Goal: Task Accomplishment & Management: Use online tool/utility

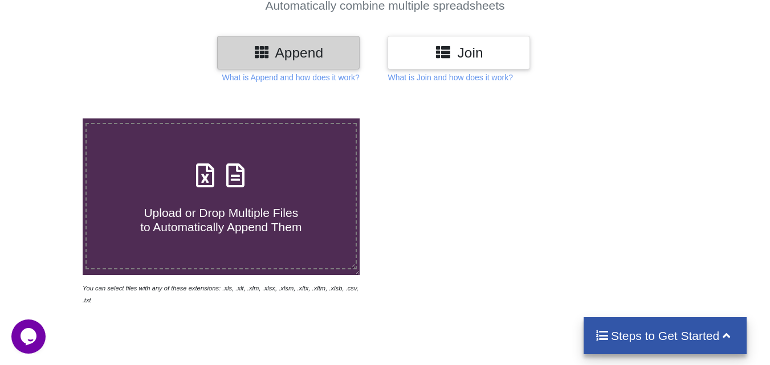
click at [213, 206] on span "Upload or Drop Multiple Files to Automatically Append Them" at bounding box center [220, 219] width 161 height 27
click at [51, 119] on input "Upload or Drop Multiple Files to Automatically Append Them" at bounding box center [51, 119] width 0 height 0
type input "C:\fakepath\BatchwiseListOfCandidates - 2025-09-12T115444.601.xls"
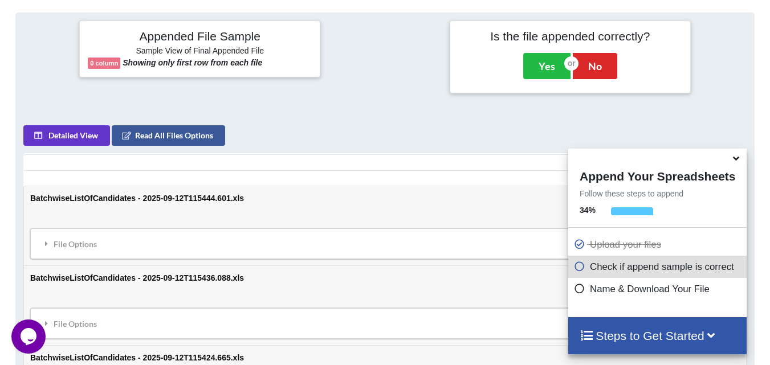
scroll to position [444, 0]
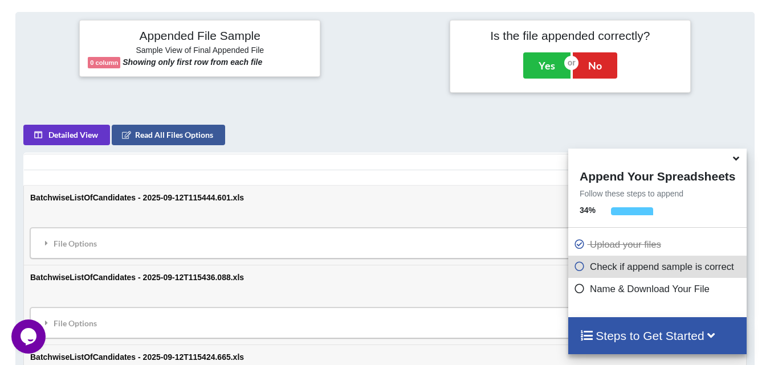
click at [736, 161] on icon at bounding box center [736, 157] width 12 height 10
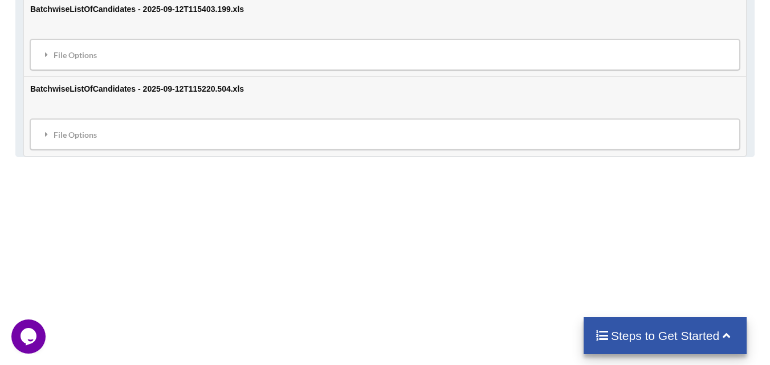
scroll to position [957, 0]
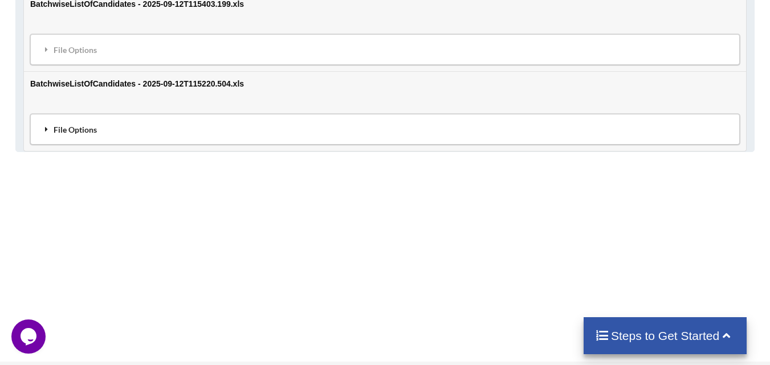
click at [307, 117] on div "File Options" at bounding box center [385, 129] width 703 height 24
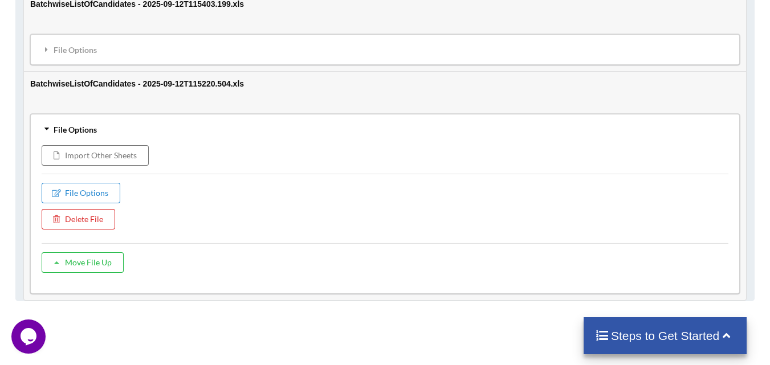
click at [307, 117] on div "File Options" at bounding box center [385, 129] width 703 height 24
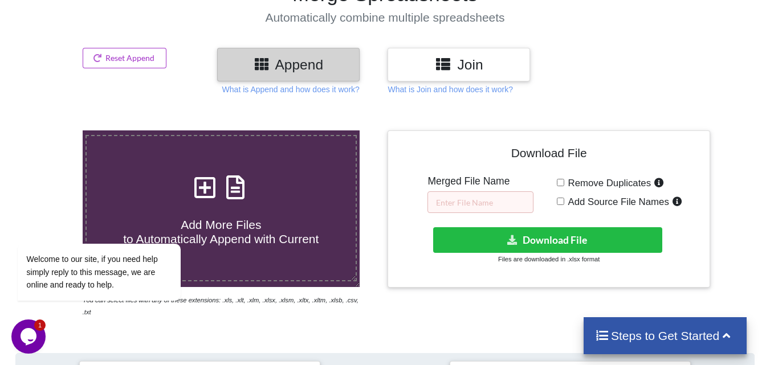
scroll to position [101, 0]
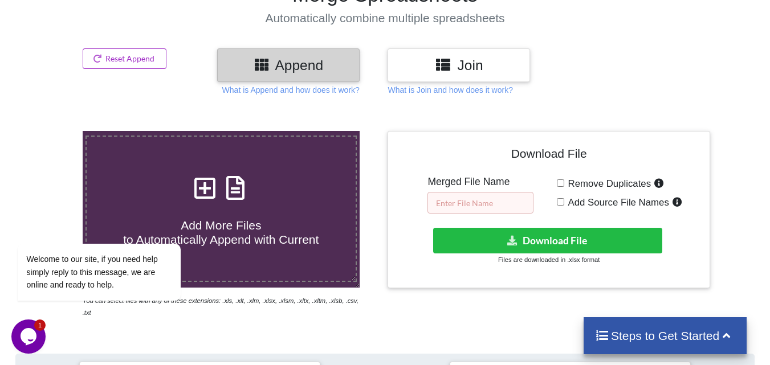
click at [460, 205] on input "text" at bounding box center [481, 203] width 106 height 22
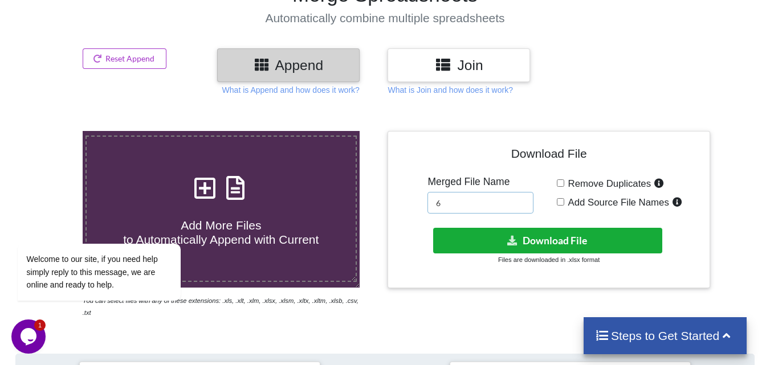
type input "6"
click at [556, 243] on button "Download File" at bounding box center [547, 241] width 229 height 26
